Goal: Check status: Check status

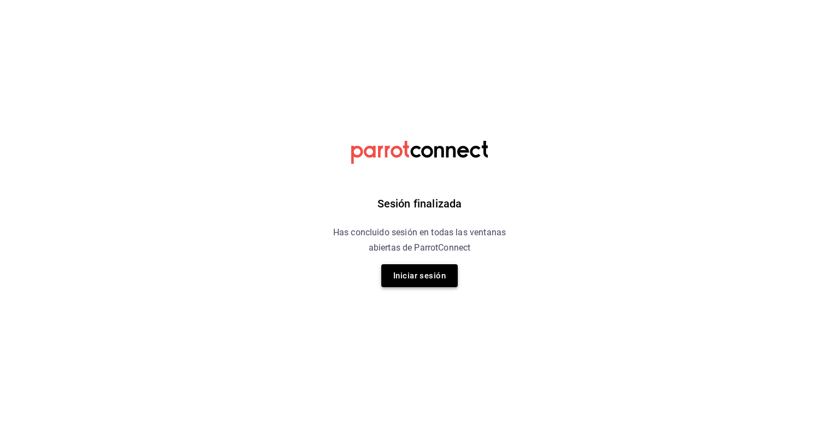
click at [417, 272] on button "Iniciar sesión" at bounding box center [419, 275] width 76 height 23
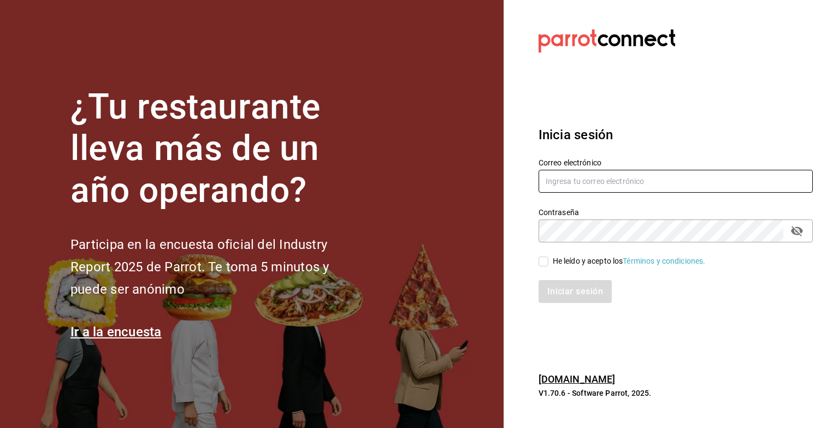
type input "grupofranquicias@juriquilla.com"
click at [542, 264] on input "He leído y acepto los Términos y condiciones." at bounding box center [544, 262] width 10 height 10
checkbox input "true"
click at [562, 288] on button "Iniciar sesión" at bounding box center [576, 291] width 74 height 23
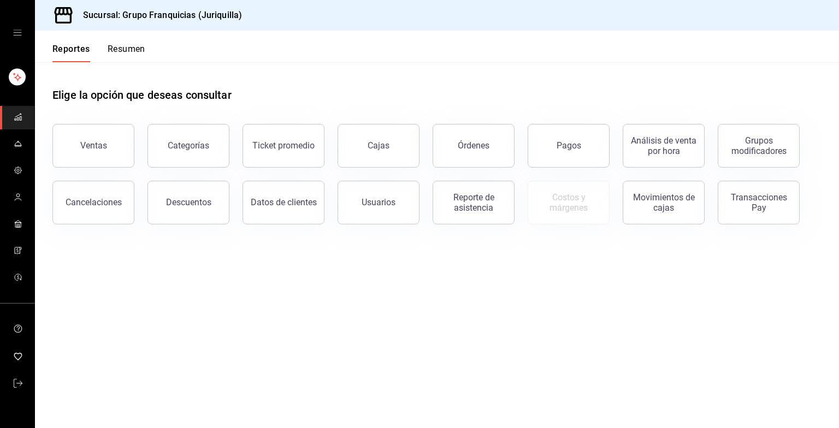
click at [140, 42] on div "Reportes Resumen" at bounding box center [90, 47] width 110 height 32
click at [124, 49] on button "Resumen" at bounding box center [127, 53] width 38 height 19
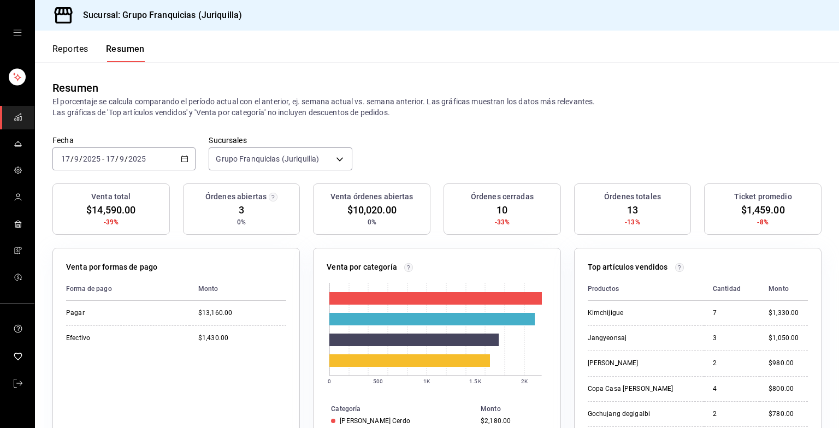
click at [166, 161] on div "[DATE] [DATE] - [DATE] [DATE]" at bounding box center [123, 159] width 143 height 23
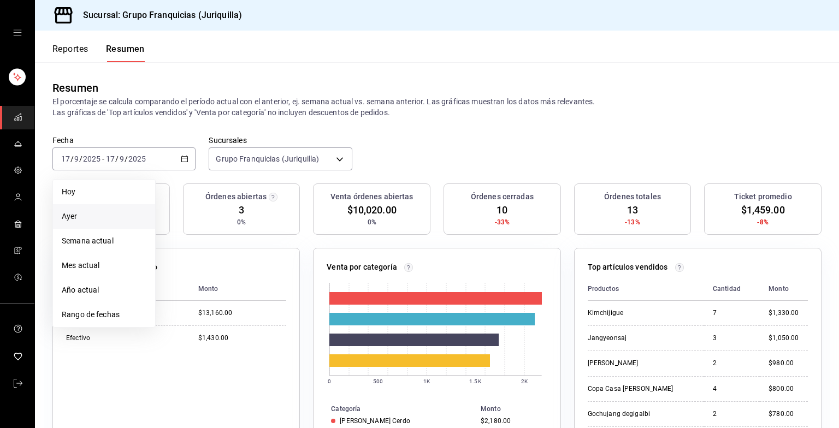
click at [97, 214] on span "Ayer" at bounding box center [104, 216] width 85 height 11
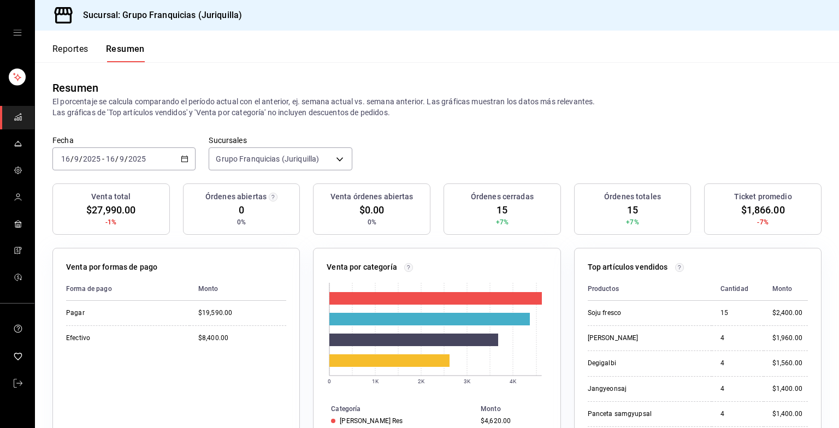
click at [184, 158] on \(Stroke\) "button" at bounding box center [185, 158] width 6 height 1
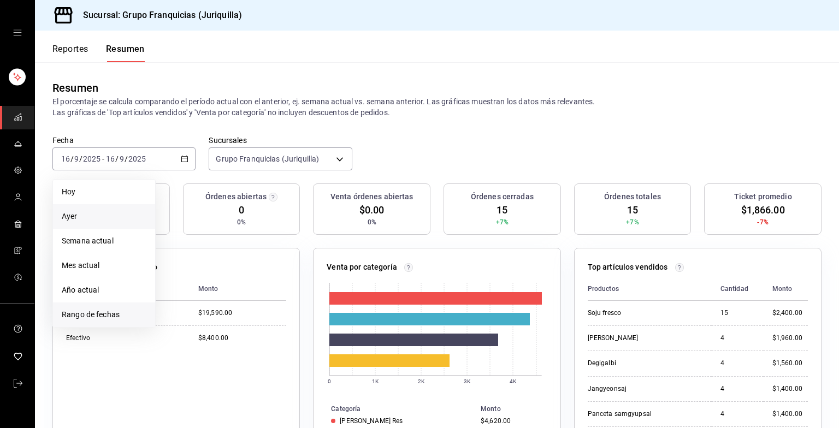
click at [102, 315] on span "Rango de fechas" at bounding box center [104, 314] width 85 height 11
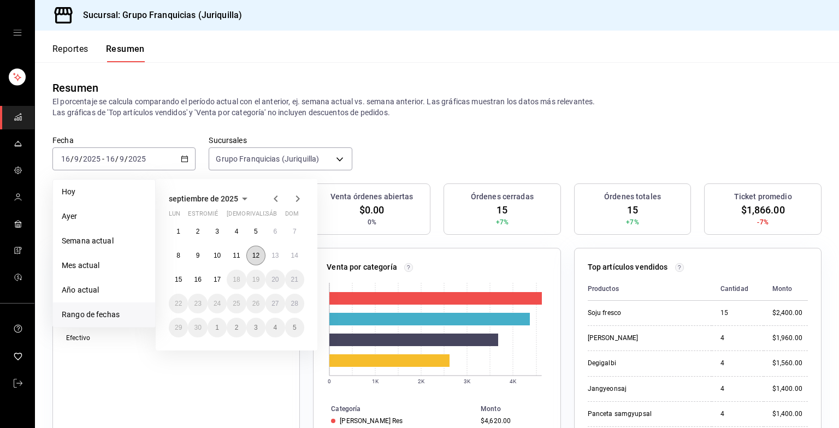
click at [256, 255] on abbr "12" at bounding box center [255, 256] width 7 height 8
click at [214, 271] on button "17" at bounding box center [217, 280] width 19 height 20
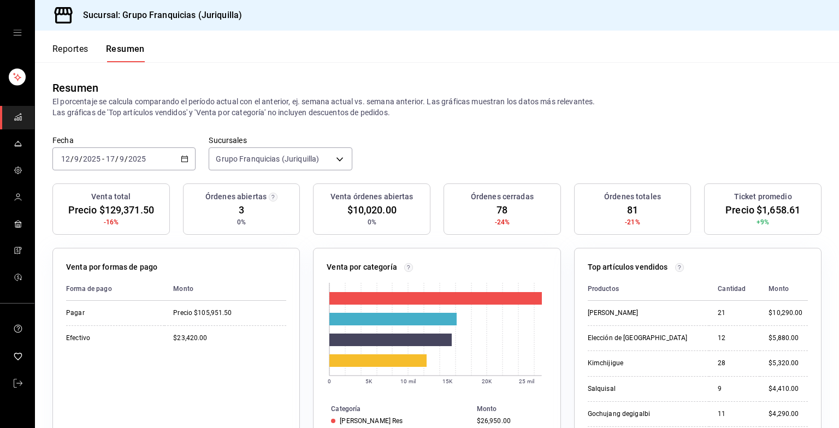
click at [132, 157] on input "2025" at bounding box center [137, 159] width 19 height 9
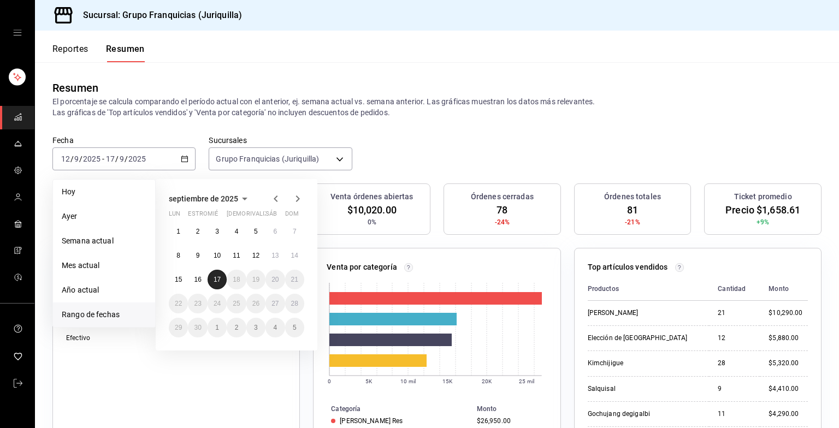
click at [208, 280] on button "17" at bounding box center [217, 280] width 19 height 20
click at [216, 278] on abbr "17" at bounding box center [217, 280] width 7 height 8
click at [216, 278] on html "Sucursal: Grupo Franquicias (Juriquilla) Reportes Resumen Resumen El porcentaje…" at bounding box center [419, 214] width 839 height 428
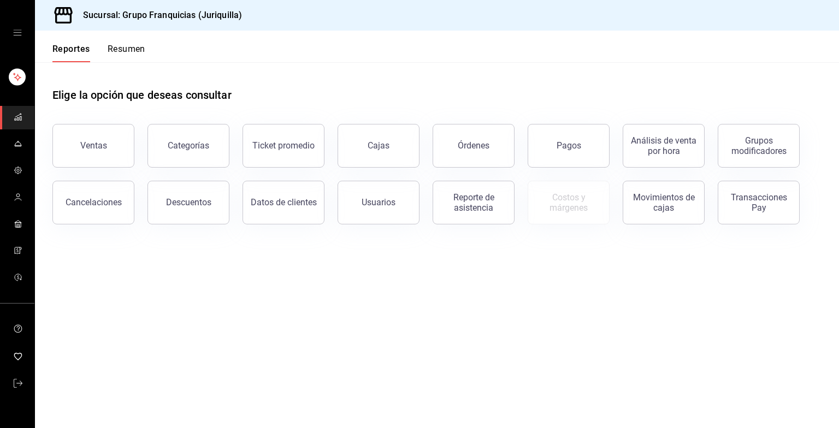
click at [135, 50] on button "Resumen" at bounding box center [127, 53] width 38 height 19
